Goal: Book appointment/travel/reservation

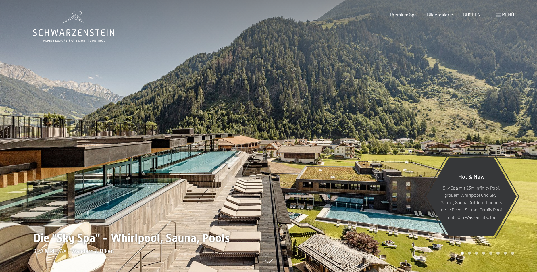
click at [504, 16] on span "Menü" at bounding box center [508, 14] width 12 height 5
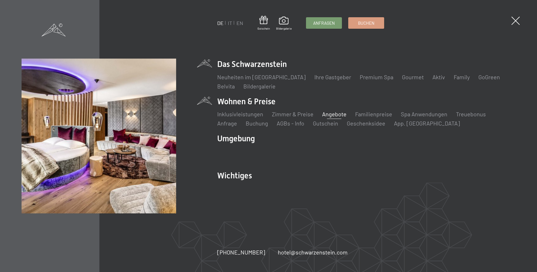
click at [335, 116] on link "Angebote" at bounding box center [334, 114] width 24 height 7
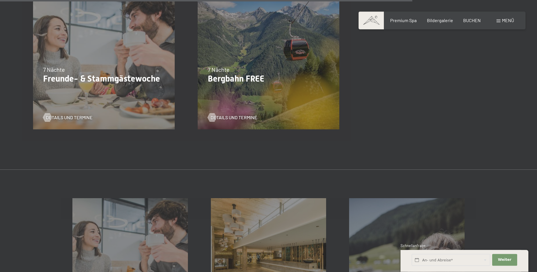
scroll to position [880, 0]
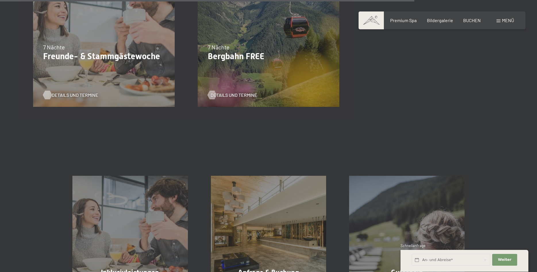
click at [72, 96] on span "Details und Termine" at bounding box center [75, 95] width 47 height 6
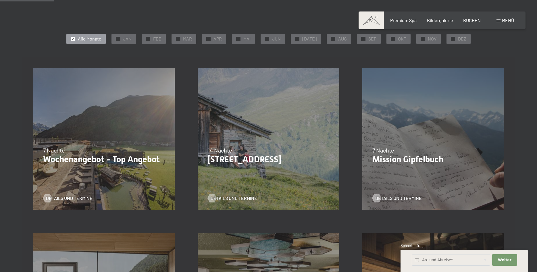
scroll to position [88, 0]
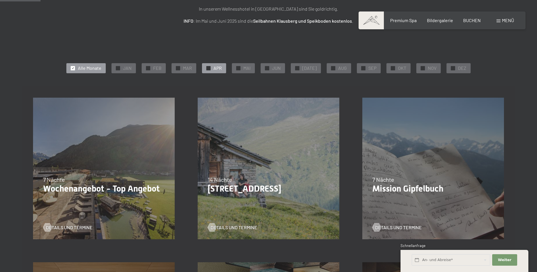
click at [210, 70] on div at bounding box center [208, 68] width 4 height 4
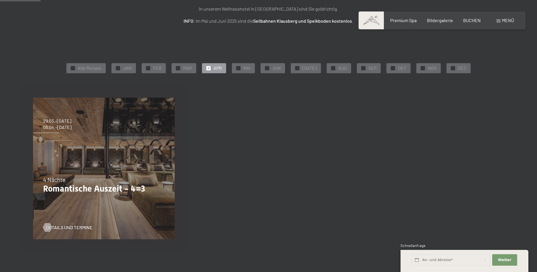
click at [505, 22] on span "Menü" at bounding box center [508, 20] width 12 height 5
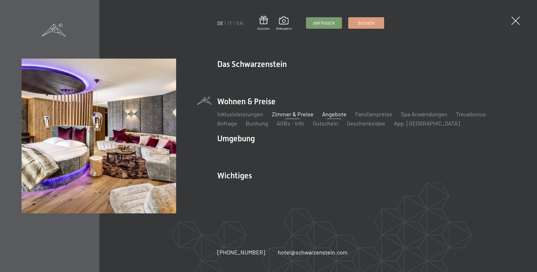
click at [288, 115] on link "Zimmer & Preise" at bounding box center [293, 114] width 42 height 7
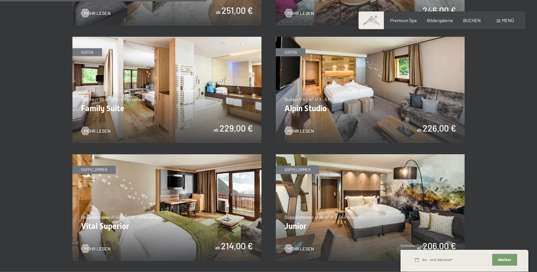
scroll to position [704, 0]
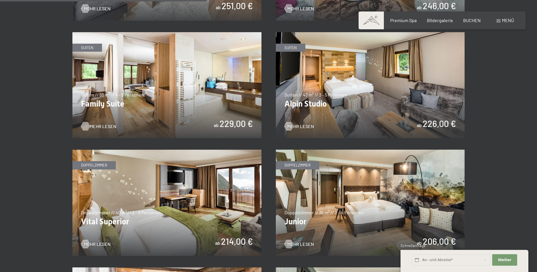
click at [95, 126] on span "Mehr Lesen" at bounding box center [103, 126] width 27 height 6
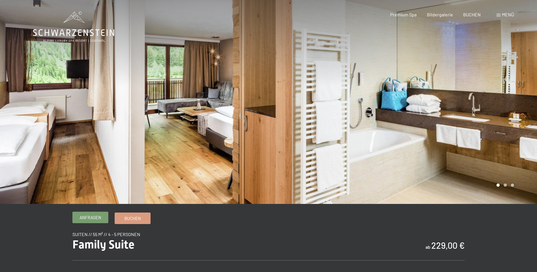
click at [86, 218] on span "Anfragen" at bounding box center [91, 218] width 22 height 6
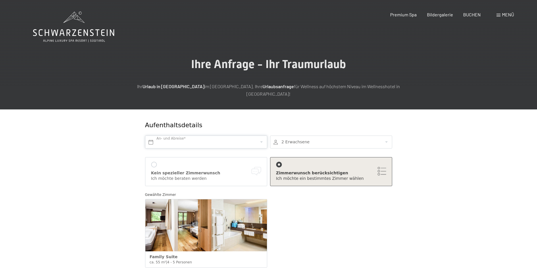
click at [182, 136] on input "text" at bounding box center [206, 142] width 122 height 13
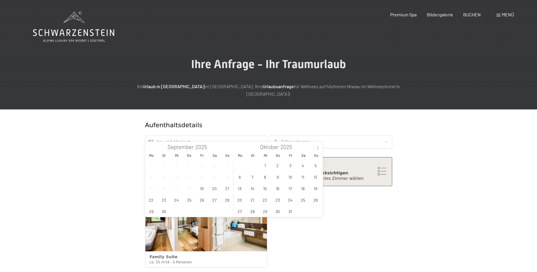
click at [319, 148] on icon at bounding box center [318, 148] width 4 height 4
type input "2026"
click at [319, 148] on icon at bounding box center [318, 148] width 4 height 4
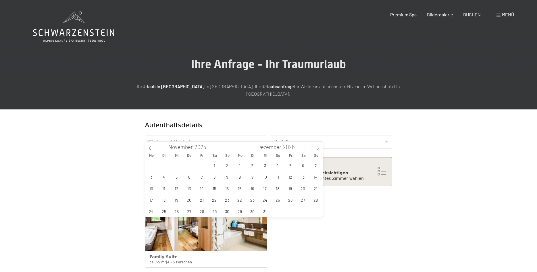
type input "2026"
click at [319, 148] on icon at bounding box center [318, 148] width 4 height 4
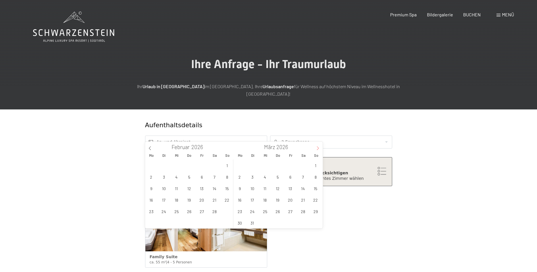
click at [319, 148] on icon at bounding box center [318, 148] width 4 height 4
click at [260, 136] on input "text" at bounding box center [206, 142] width 122 height 13
click at [303, 177] on span "11" at bounding box center [303, 176] width 11 height 11
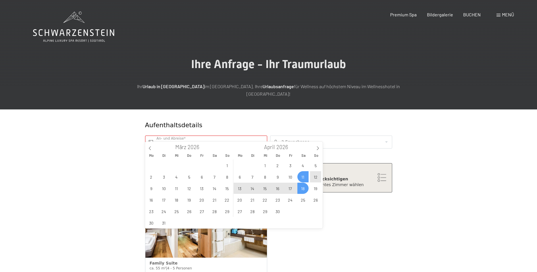
click at [302, 191] on span "18" at bounding box center [303, 188] width 11 height 11
type input "Sa. 11.04.2026 - Sa. 18.04.2026"
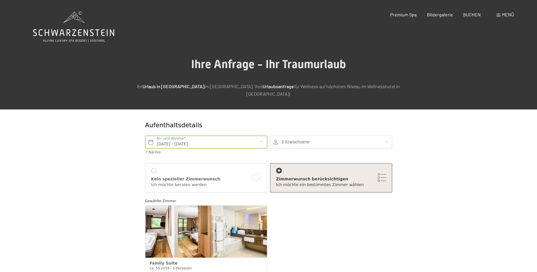
click at [296, 136] on div at bounding box center [331, 142] width 122 height 13
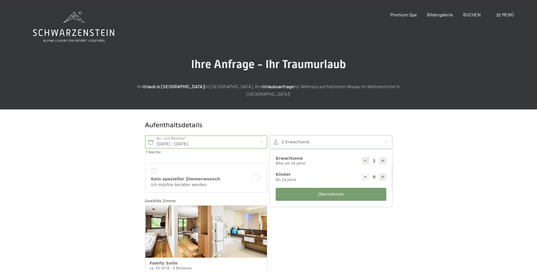
click at [382, 175] on icon at bounding box center [383, 177] width 4 height 4
type input "2"
select select
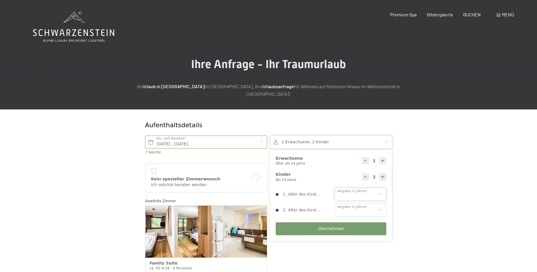
click at [335, 188] on select "0 1 2 3 4 5 6 7 8 9 10 11 12 13 14" at bounding box center [361, 194] width 52 height 13
select select "13"
click option "13" at bounding box center [0, 0] width 0 height 0
click at [335, 204] on select "0 1 2 3 4 5 6 7 8 9 10 11 12 13 14" at bounding box center [361, 210] width 52 height 13
select select "6"
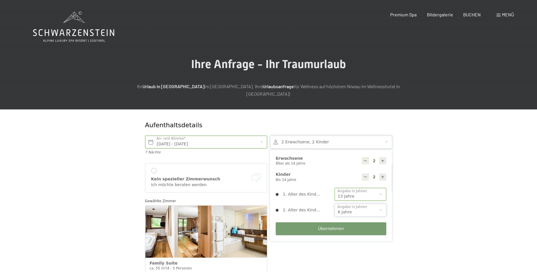
click option "6" at bounding box center [0, 0] width 0 height 0
click at [154, 168] on div at bounding box center [154, 171] width 6 height 6
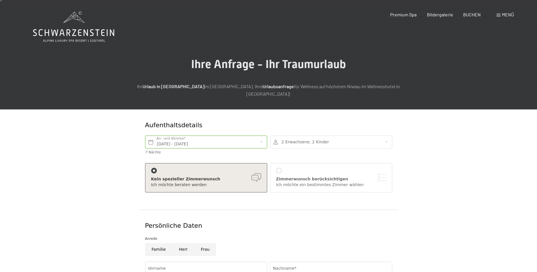
scroll to position [88, 0]
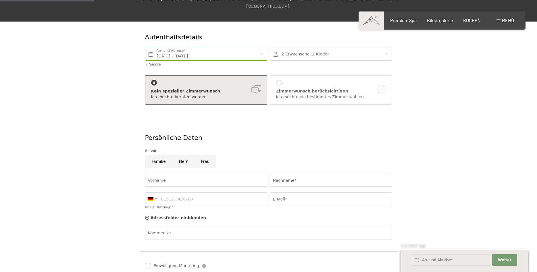
click at [155, 80] on div at bounding box center [154, 83] width 6 height 6
click at [279, 80] on div at bounding box center [279, 83] width 6 height 6
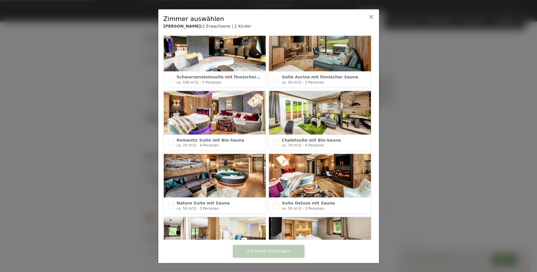
scroll to position [121, 0]
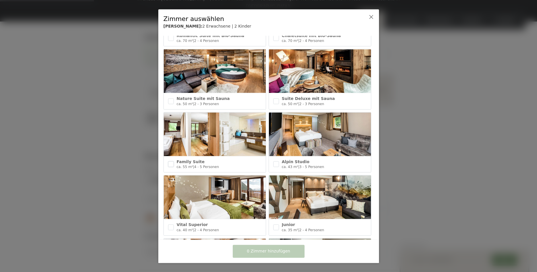
click at [172, 164] on input "checkbox" at bounding box center [171, 165] width 6 height 6
checkbox input "true"
click at [276, 252] on span "1 Zimmer hinzufügen" at bounding box center [268, 252] width 43 height 6
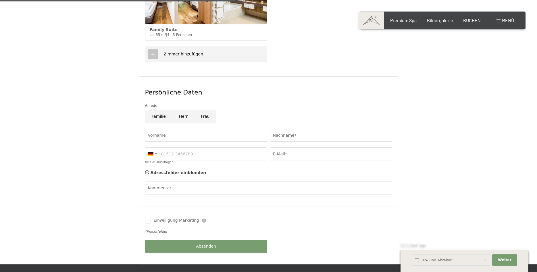
scroll to position [264, 0]
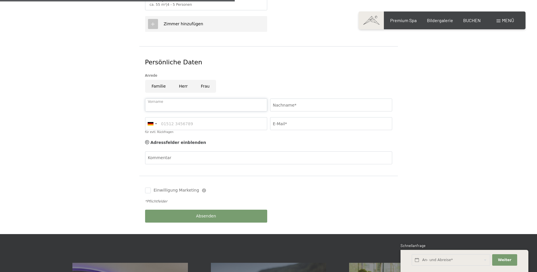
click at [151, 99] on input "Vorname" at bounding box center [206, 105] width 122 height 13
type input "Jennifer"
type input "Wenzel"
type input "068819613366"
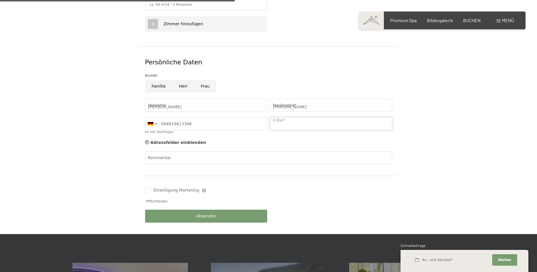
type input "info@blechprofilbau.de"
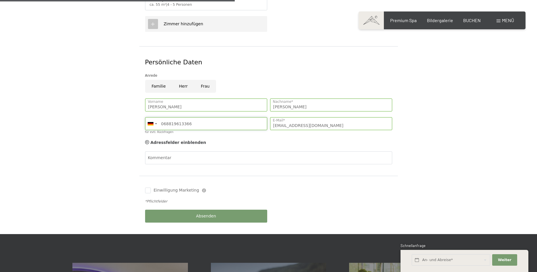
click at [196, 117] on input "068819613366" at bounding box center [206, 123] width 122 height 13
type input "0"
type input "491717741453"
type input "wenzel-jennifer@web.de"
click at [200, 80] on input "Frau" at bounding box center [205, 86] width 22 height 13
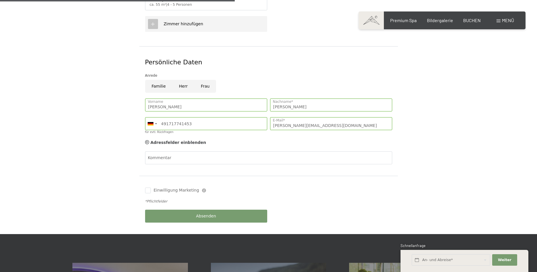
radio input "true"
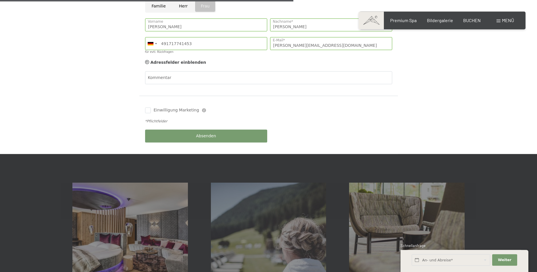
scroll to position [352, 0]
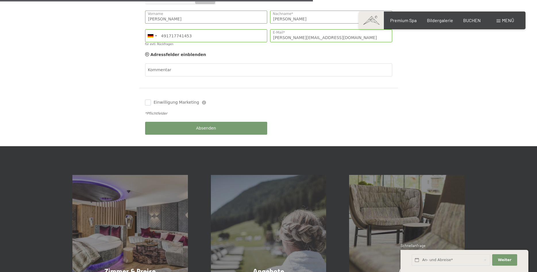
click at [149, 100] on input "Einwilligung Marketing" at bounding box center [148, 103] width 6 height 6
checkbox input "true"
click at [206, 126] on span "Absenden" at bounding box center [206, 129] width 20 height 6
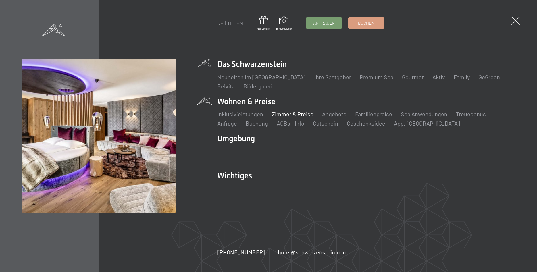
click at [293, 114] on link "Zimmer & Preise" at bounding box center [293, 114] width 42 height 7
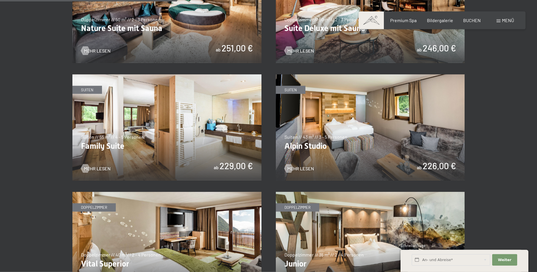
scroll to position [674, 0]
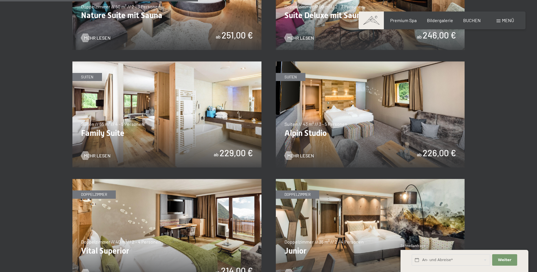
click at [319, 131] on img at bounding box center [370, 115] width 189 height 106
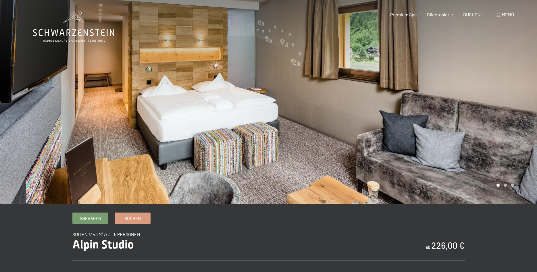
click at [445, 127] on div at bounding box center [403, 102] width 269 height 204
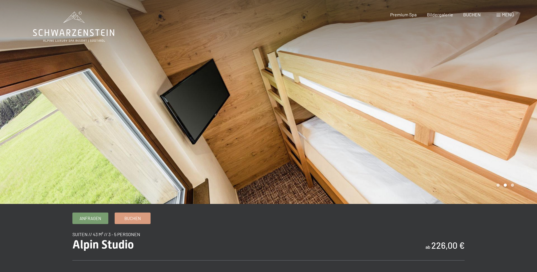
click at [460, 123] on div at bounding box center [403, 102] width 269 height 204
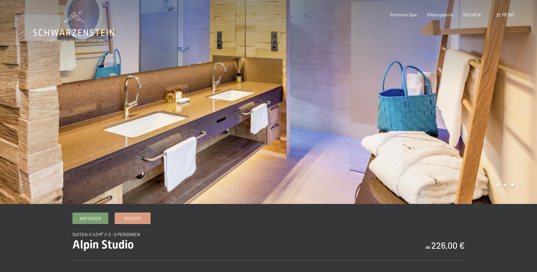
click at [462, 120] on div at bounding box center [403, 102] width 269 height 204
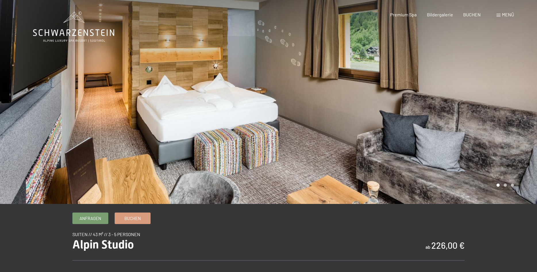
click at [487, 128] on div at bounding box center [403, 102] width 269 height 204
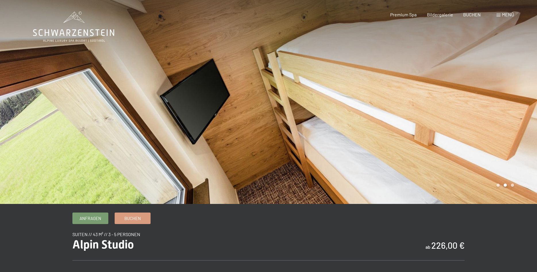
click at [468, 116] on div at bounding box center [403, 102] width 269 height 204
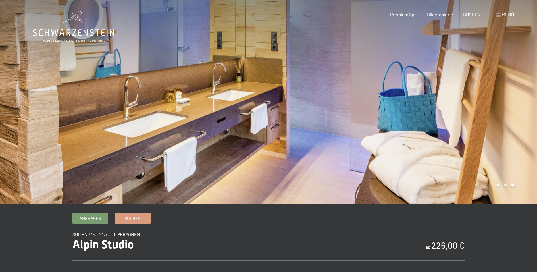
click at [468, 116] on div at bounding box center [403, 102] width 269 height 204
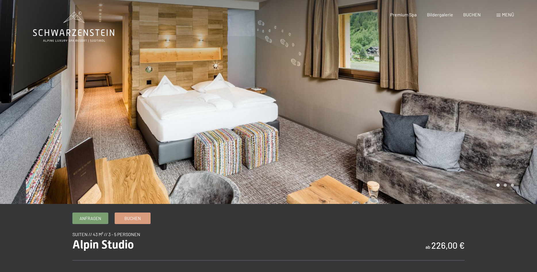
click at [28, 118] on div at bounding box center [134, 102] width 269 height 204
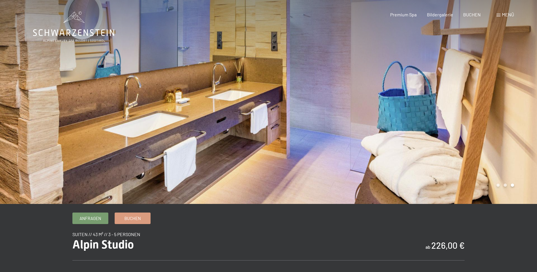
click at [28, 118] on div at bounding box center [134, 102] width 269 height 204
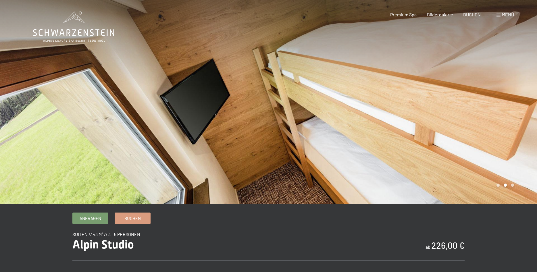
click at [494, 95] on div at bounding box center [403, 102] width 269 height 204
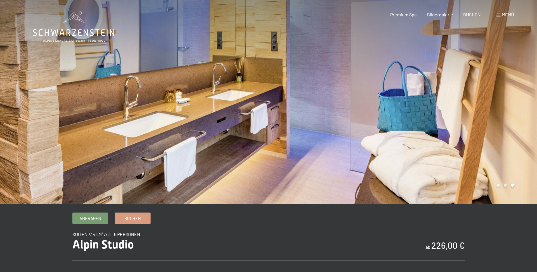
click at [495, 102] on div at bounding box center [403, 102] width 269 height 204
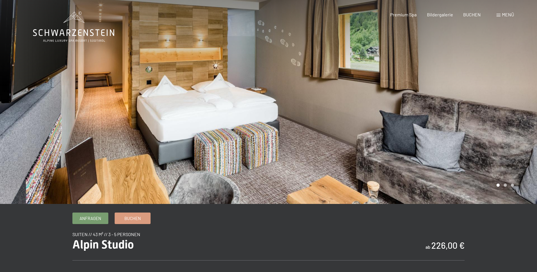
click at [495, 102] on div at bounding box center [403, 102] width 269 height 204
